Goal: Find specific page/section: Find specific page/section

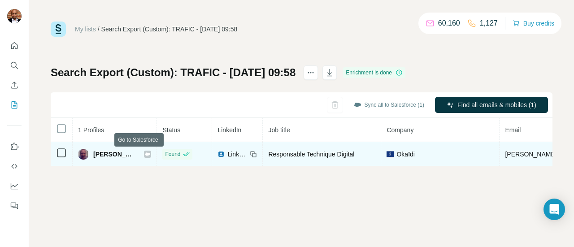
click at [145, 156] on icon at bounding box center [147, 154] width 5 height 7
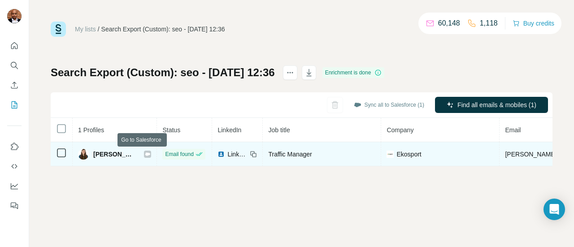
click at [145, 154] on icon at bounding box center [147, 153] width 5 height 3
